Goal: Task Accomplishment & Management: Complete application form

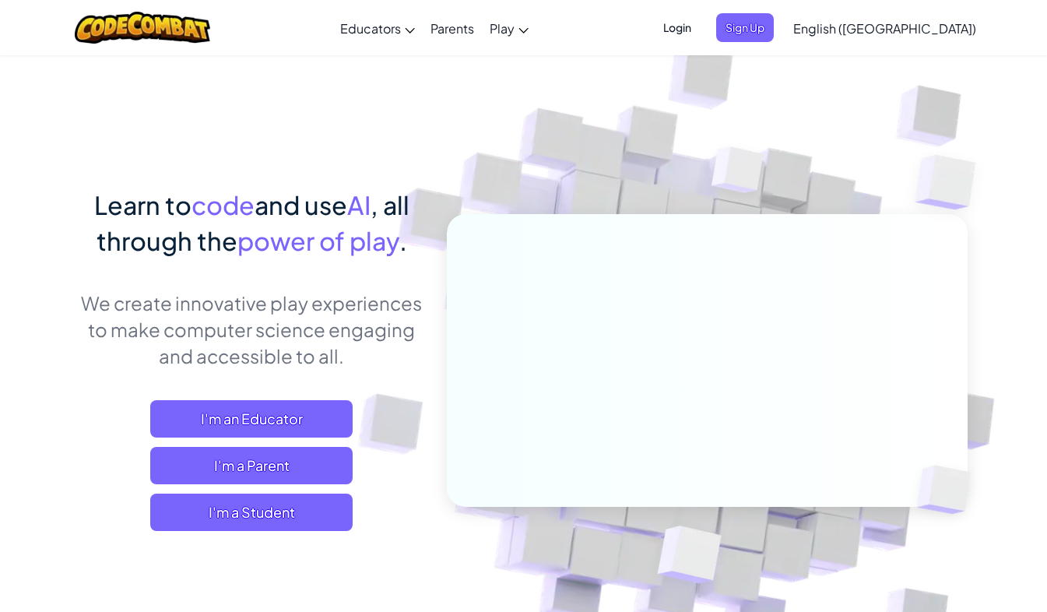
click at [140, 223] on h1 "Learn to code and use AI , all through the power of play ." at bounding box center [251, 223] width 343 height 72
click at [329, 513] on span "I'm a Student" at bounding box center [251, 512] width 202 height 37
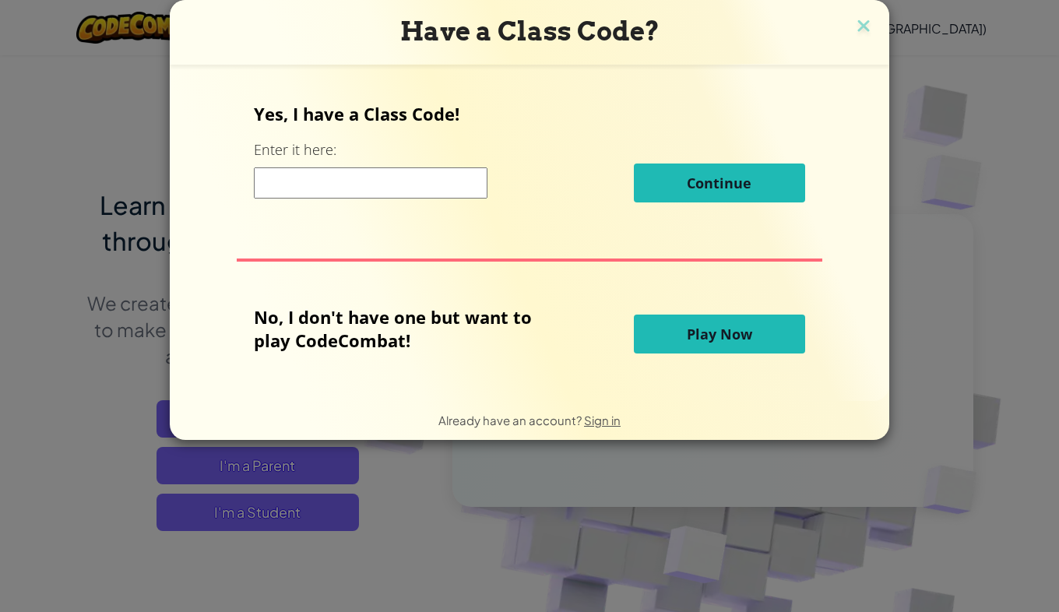
click at [707, 347] on button "Play Now" at bounding box center [719, 334] width 171 height 39
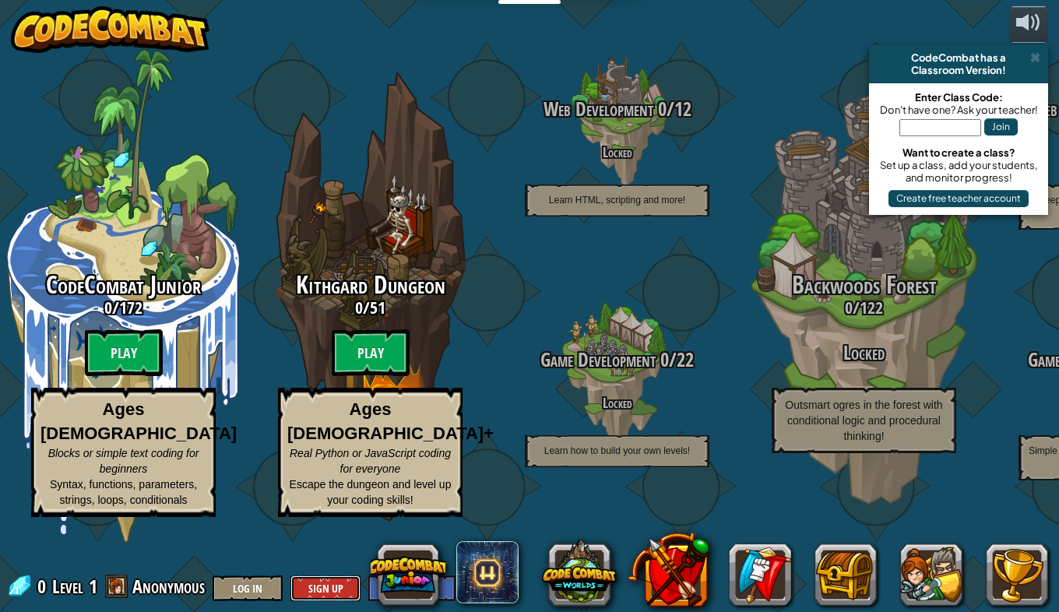
click at [308, 588] on button "Sign Up" at bounding box center [325, 588] width 70 height 26
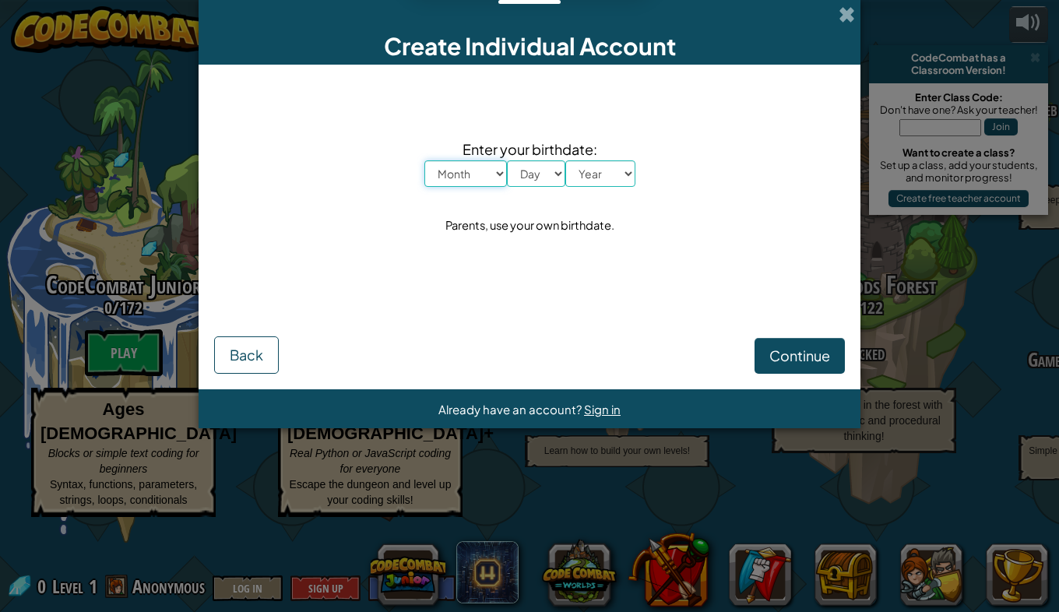
click at [481, 171] on select "Month January February March April May June July August September October Novem…" at bounding box center [465, 173] width 83 height 26
select select "3"
click at [424, 160] on select "Month January February March April May June July August September October Novem…" at bounding box center [465, 173] width 83 height 26
click at [538, 174] on select "Day 1 2 3 4 5 6 7 8 9 10 11 12 13 14 15 16 17 18 19 20 21 22 23 24 25 26 27 28 …" at bounding box center [536, 173] width 58 height 26
select select "15"
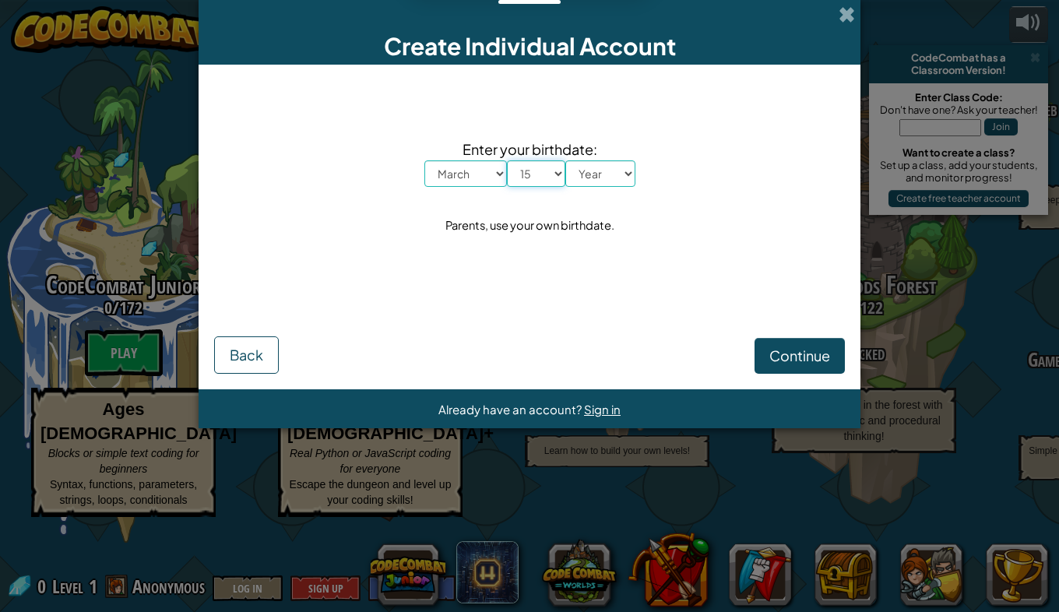
click at [507, 160] on select "Day 1 2 3 4 5 6 7 8 9 10 11 12 13 14 15 16 17 18 19 20 21 22 23 24 25 26 27 28 …" at bounding box center [536, 173] width 58 height 26
click at [592, 169] on select "Year [DATE] 2024 2023 2022 2021 2020 2019 2018 2017 2016 2015 2014 2013 2012 20…" at bounding box center [600, 173] width 70 height 26
select select "2007"
click at [565, 160] on select "Year [DATE] 2024 2023 2022 2021 2020 2019 2018 2017 2016 2015 2014 2013 2012 20…" at bounding box center [600, 173] width 70 height 26
click at [807, 351] on span "Continue" at bounding box center [799, 356] width 61 height 18
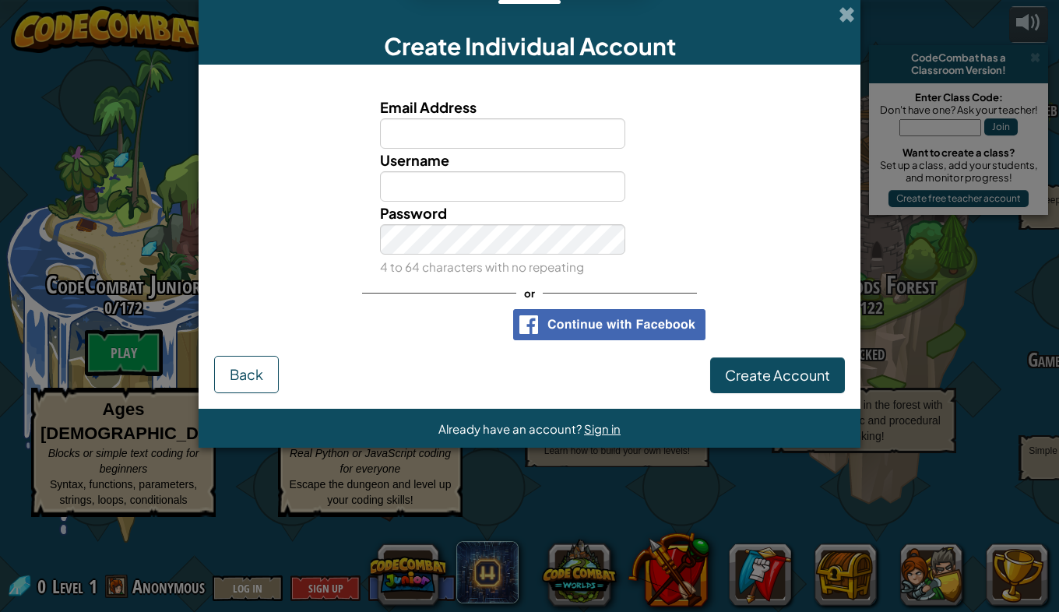
click at [487, 132] on input "Email Address" at bounding box center [503, 133] width 246 height 30
type input "[PERSON_NAME][EMAIL_ADDRESS][PERSON_NAME][DOMAIN_NAME]"
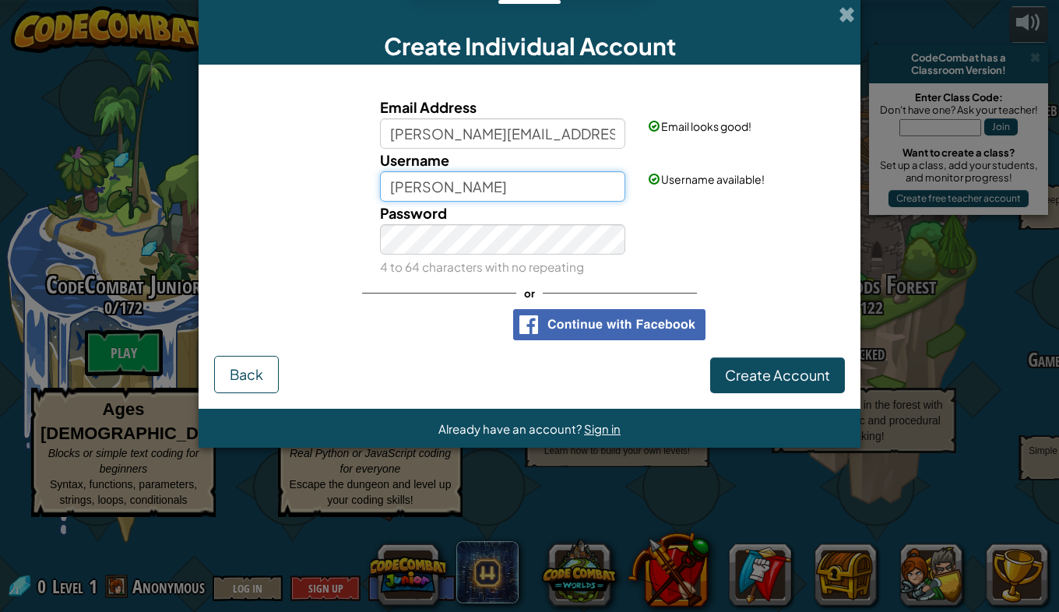
click at [486, 195] on input "[PERSON_NAME]" at bounding box center [503, 186] width 246 height 30
click at [564, 182] on input "[PERSON_NAME]" at bounding box center [503, 186] width 246 height 30
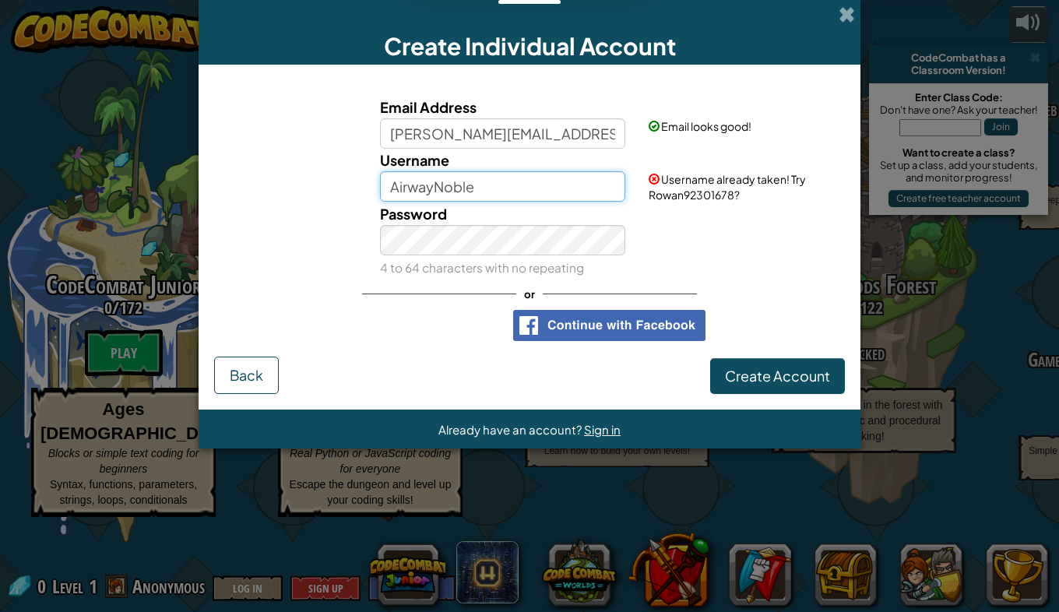
type input "AirwayNoble"
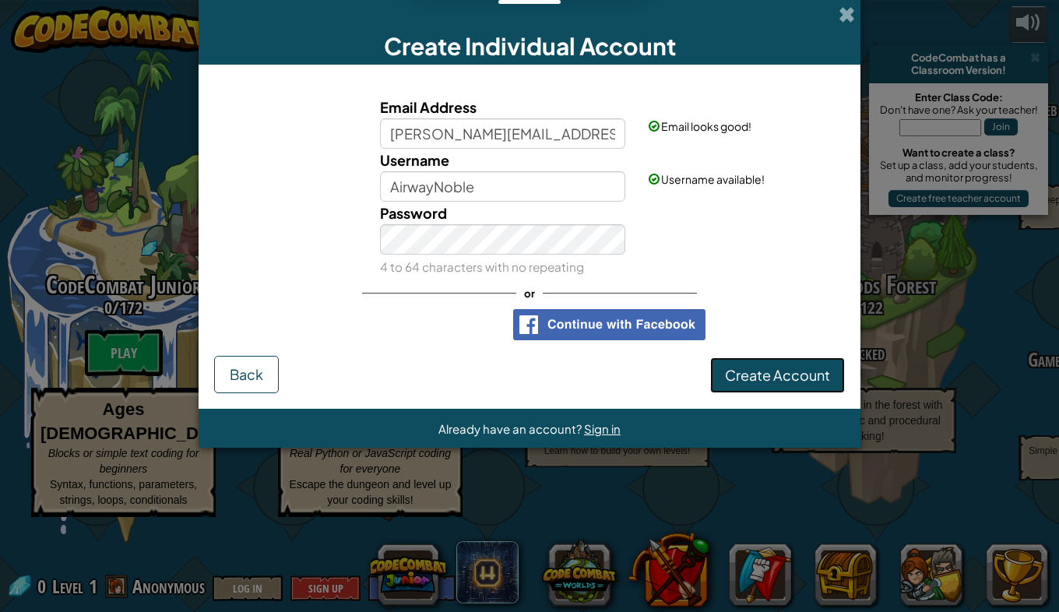
click at [774, 377] on span "Create Account" at bounding box center [777, 375] width 105 height 18
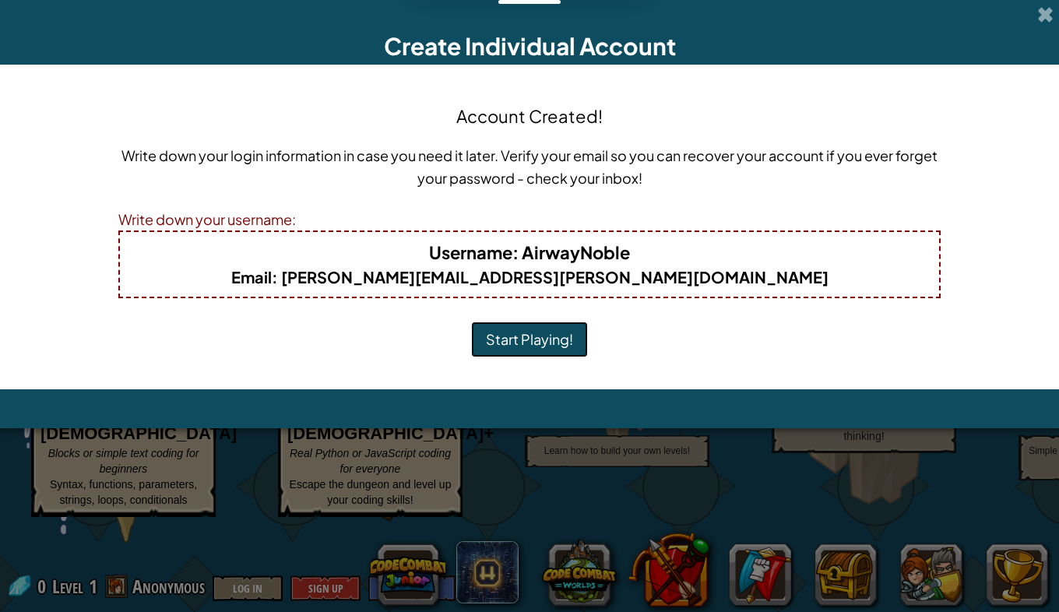
click at [540, 349] on button "Start Playing!" at bounding box center [529, 340] width 117 height 36
